Goal: Task Accomplishment & Management: Manage account settings

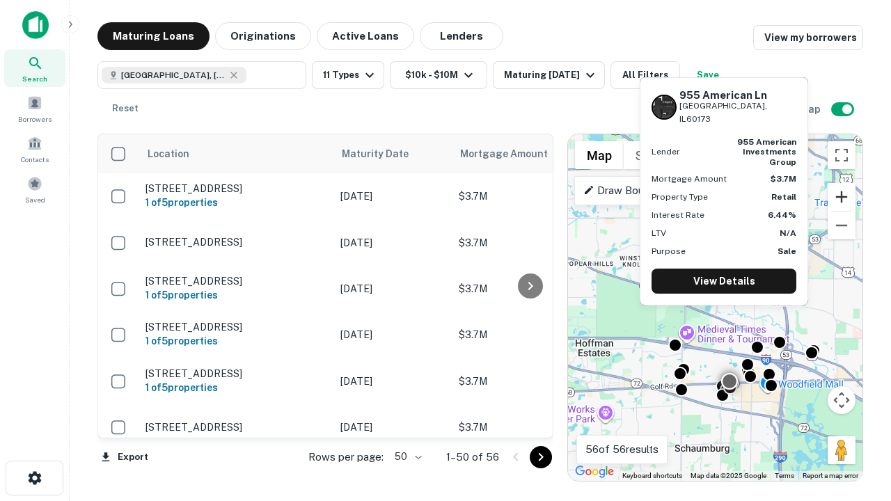
click at [841, 197] on button "Zoom in" at bounding box center [841, 197] width 28 height 28
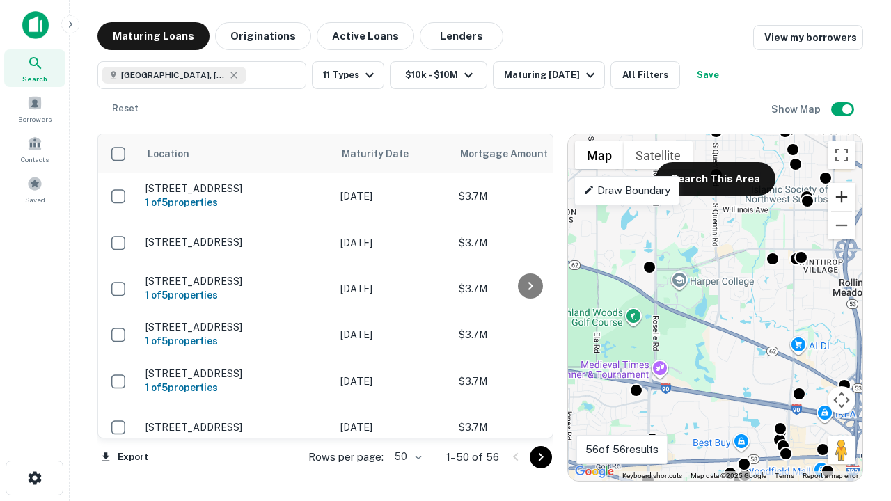
click at [841, 197] on button "Zoom in" at bounding box center [841, 197] width 28 height 28
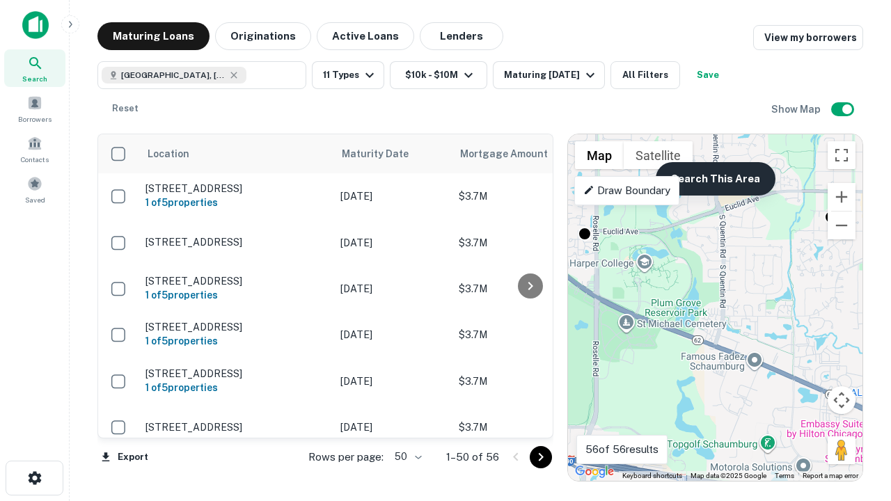
click at [715, 179] on button "Search This Area" at bounding box center [715, 178] width 120 height 33
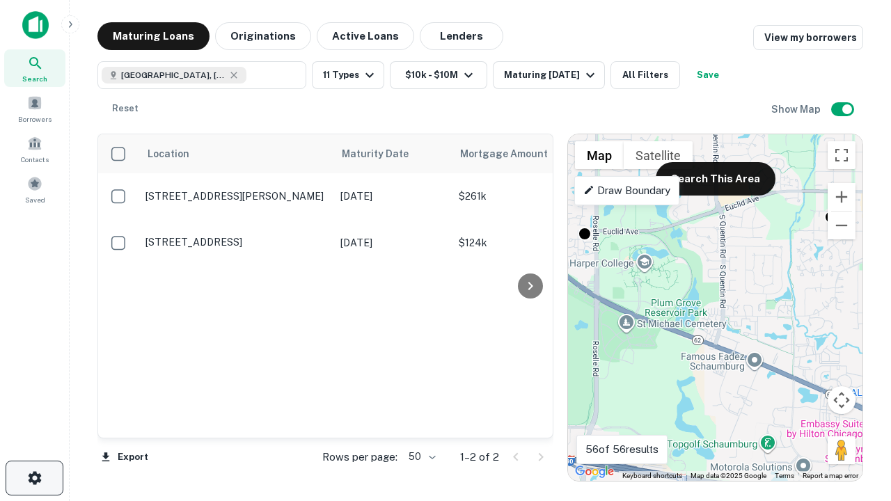
click at [34, 478] on icon "button" at bounding box center [34, 478] width 17 height 17
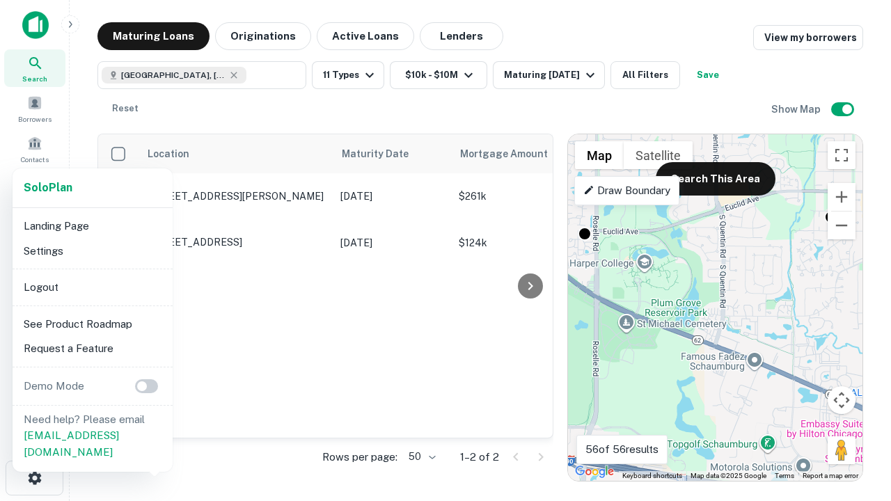
click at [92, 287] on li "Logout" at bounding box center [92, 287] width 149 height 25
